Goal: Task Accomplishment & Management: Use online tool/utility

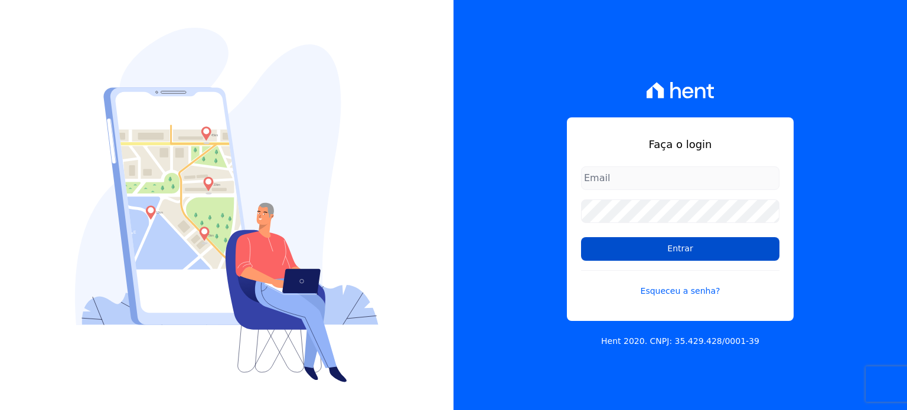
type input "administrativo@valeincorp.com.br"
click at [620, 250] on input "Entrar" at bounding box center [680, 249] width 198 height 24
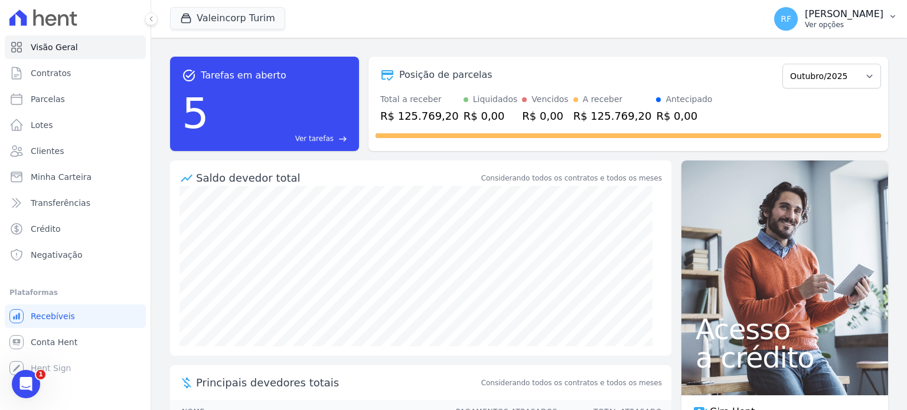
click at [795, 22] on span "RF" at bounding box center [786, 19] width 24 height 24
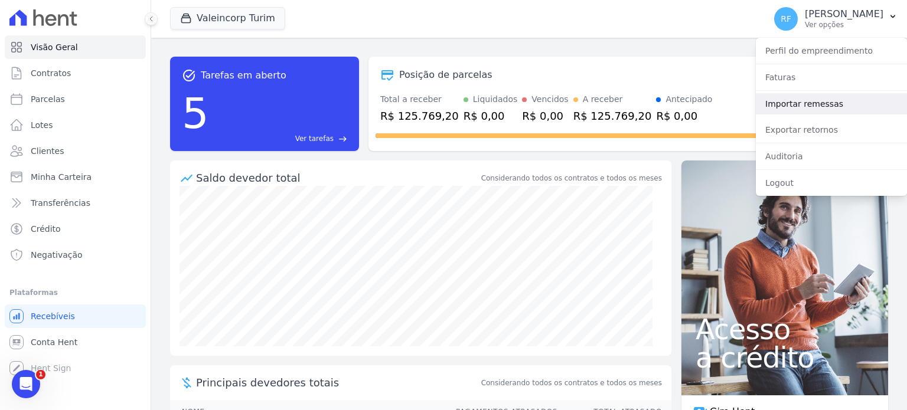
click at [807, 103] on link "Importar remessas" at bounding box center [831, 103] width 151 height 21
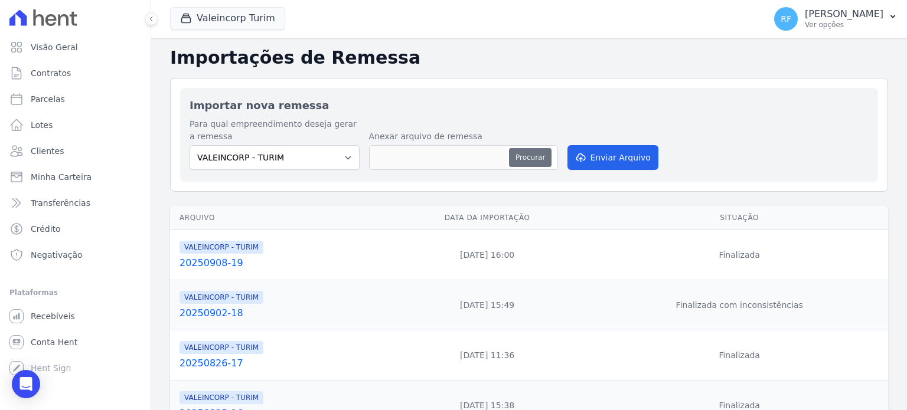
click at [520, 158] on button "Procurar" at bounding box center [530, 157] width 43 height 19
type input "Turim"
click at [601, 162] on button "Enviar Arquivo" at bounding box center [613, 157] width 91 height 25
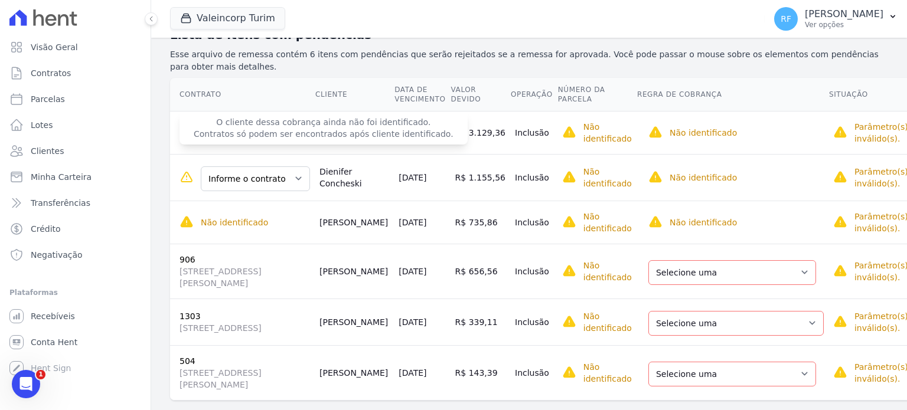
scroll to position [161, 0]
